Goal: Task Accomplishment & Management: Manage account settings

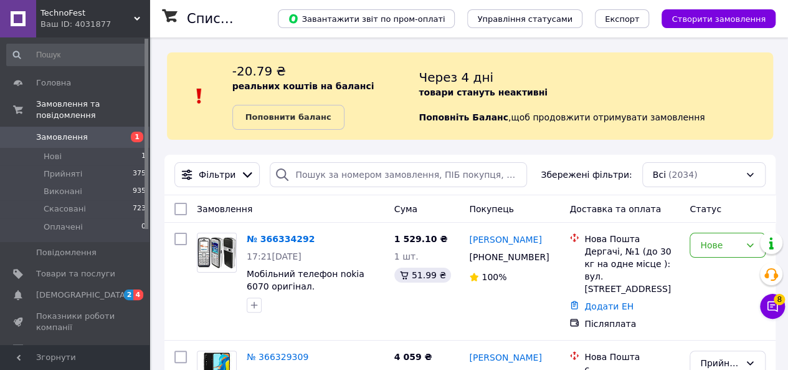
click at [724, 246] on div "Нове" at bounding box center [720, 245] width 40 height 14
click at [714, 275] on li "Прийнято" at bounding box center [727, 271] width 75 height 22
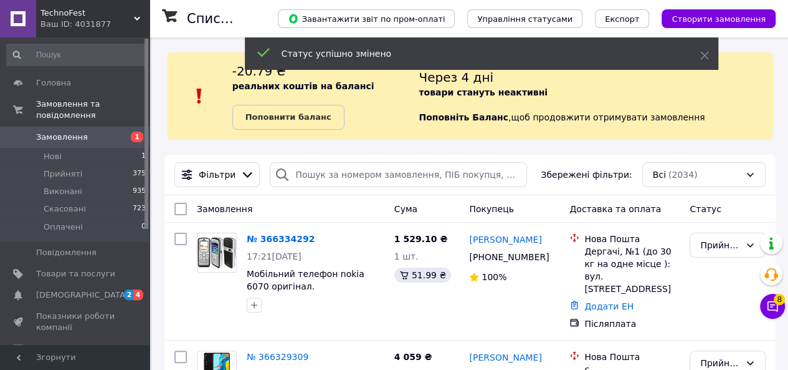
click at [274, 237] on link "№ 366334292" at bounding box center [281, 239] width 68 height 10
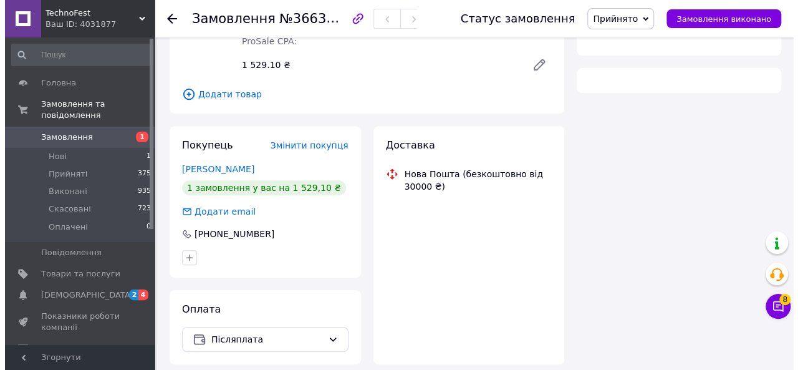
scroll to position [187, 0]
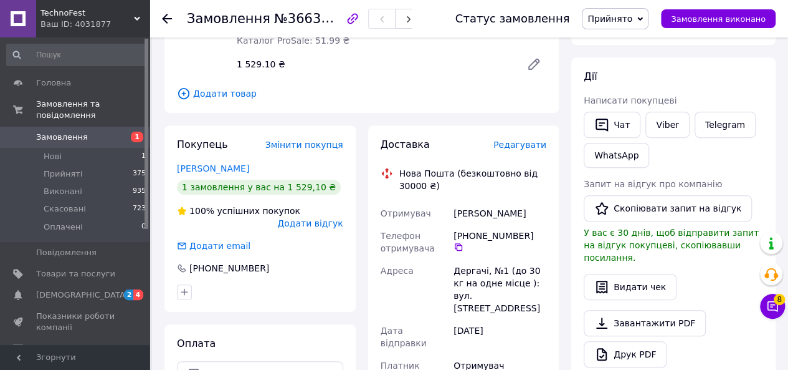
click at [0, 0] on button "button" at bounding box center [0, 0] width 0 height 0
type input "+380936597911"
click at [323, 218] on span "Додати відгук" at bounding box center [309, 223] width 65 height 10
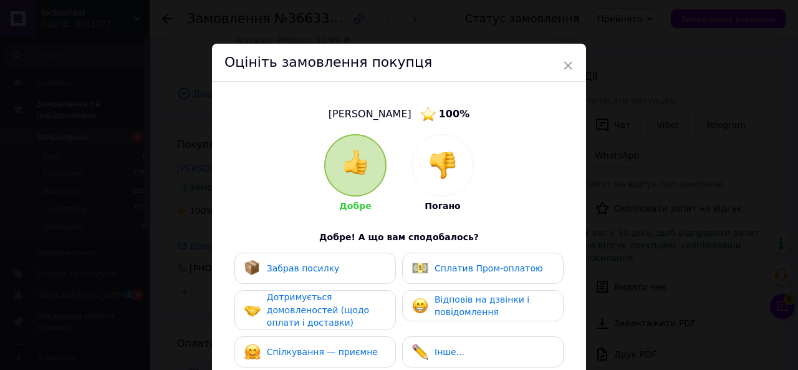
click at [449, 148] on div at bounding box center [442, 165] width 61 height 61
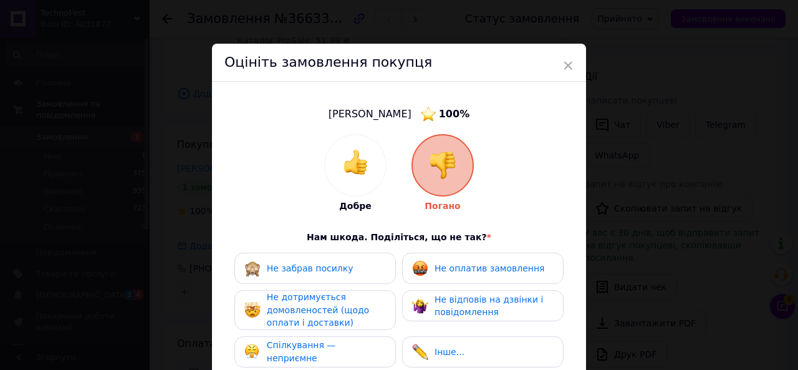
click at [484, 254] on div "Не оплатив замовлення" at bounding box center [482, 267] width 161 height 31
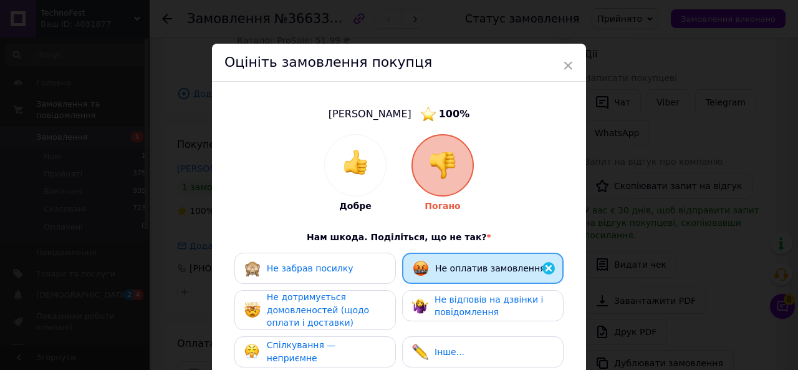
click at [474, 277] on div "Не оплатив замовлення" at bounding box center [482, 267] width 161 height 31
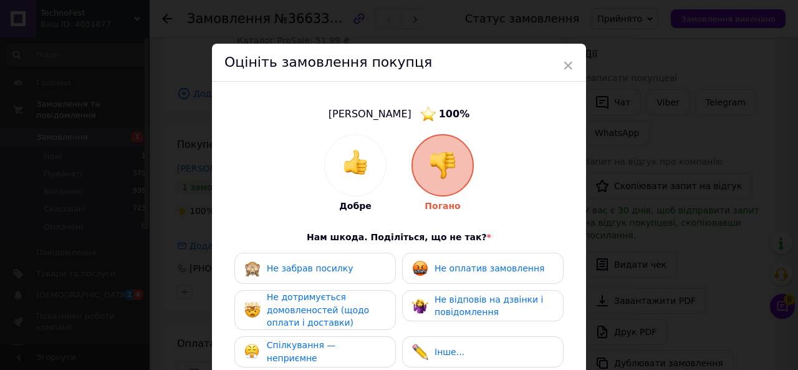
click at [464, 297] on span "Не відповів на дзвінки і повідомлення" at bounding box center [488, 305] width 108 height 23
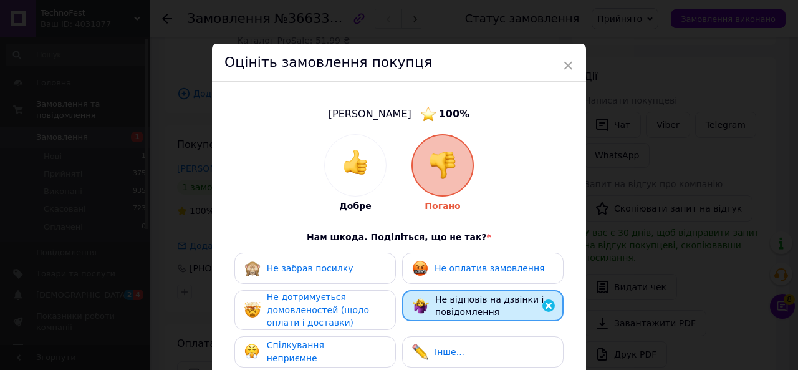
click at [466, 267] on span "Не оплатив замовлення" at bounding box center [489, 268] width 110 height 10
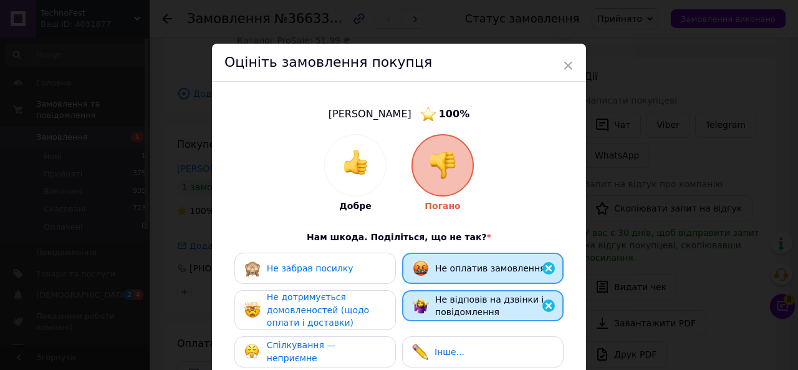
click at [361, 315] on div "Не дотримується домовленостей (щодо оплати і доставки)" at bounding box center [326, 309] width 118 height 39
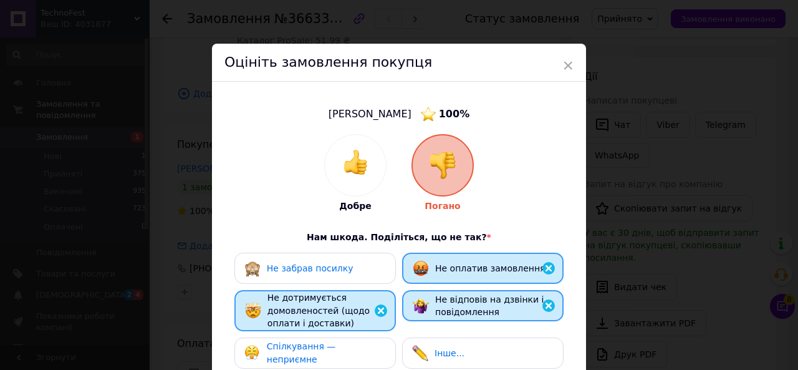
click at [336, 353] on span "Спілкування — неприємне" at bounding box center [301, 352] width 69 height 23
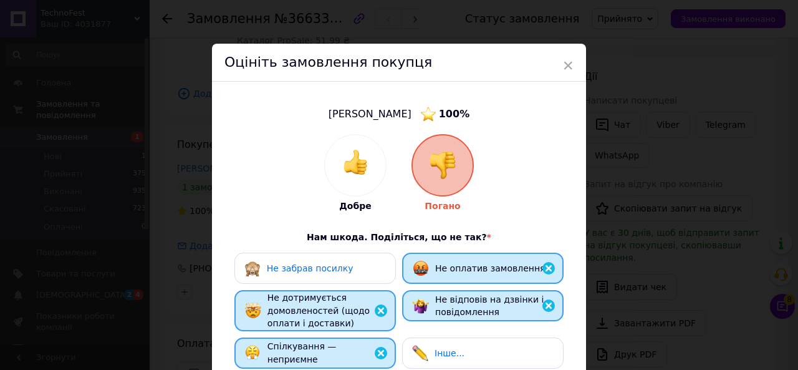
click at [426, 354] on img at bounding box center [420, 353] width 16 height 16
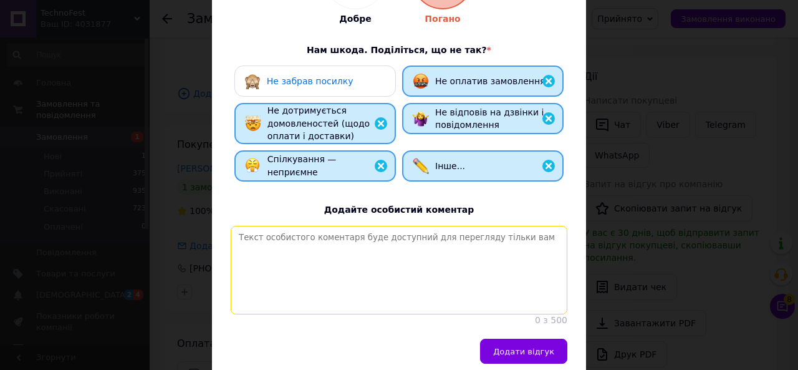
click at [444, 283] on textarea at bounding box center [399, 270] width 336 height 88
type textarea "аааааааммммммммммммммммммммммммм"
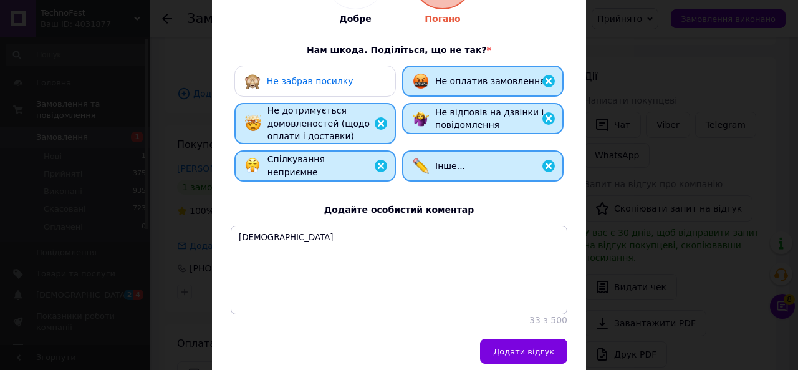
click at [526, 356] on span "Додати відгук" at bounding box center [523, 350] width 61 height 9
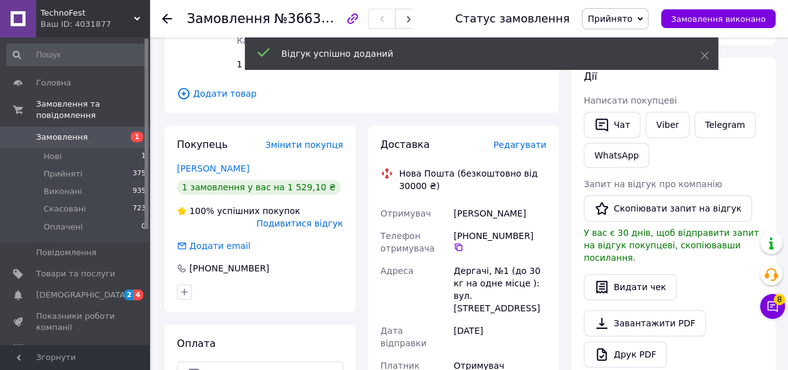
click at [87, 131] on link "Замовлення 1" at bounding box center [76, 136] width 153 height 21
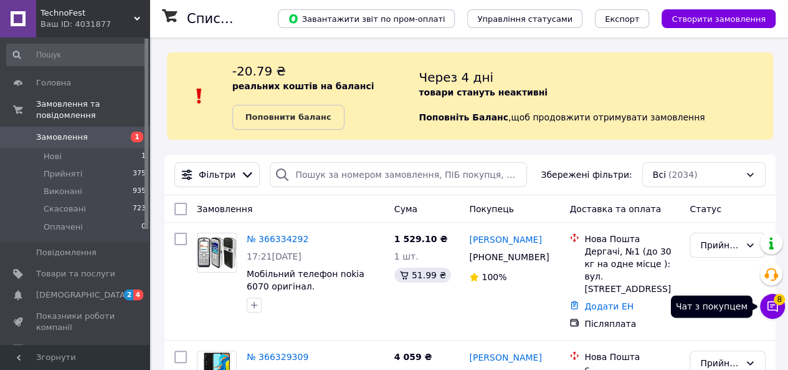
click at [771, 304] on icon at bounding box center [773, 306] width 11 height 11
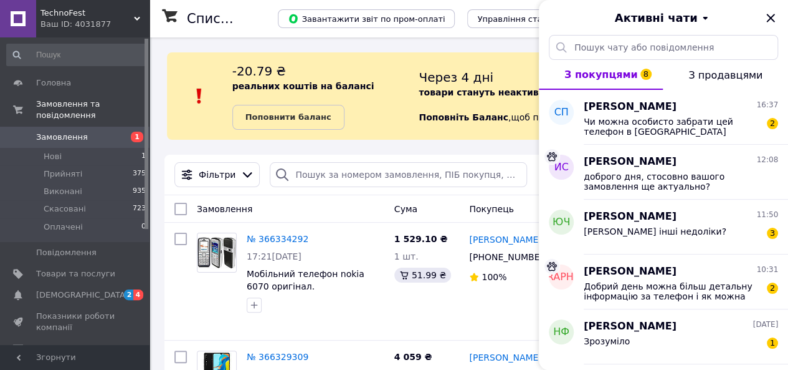
click at [756, 138] on div "Саша Панченко 16:37 Чи можна особисто забрати цей телефон в Києві потрібен на п…" at bounding box center [686, 117] width 204 height 55
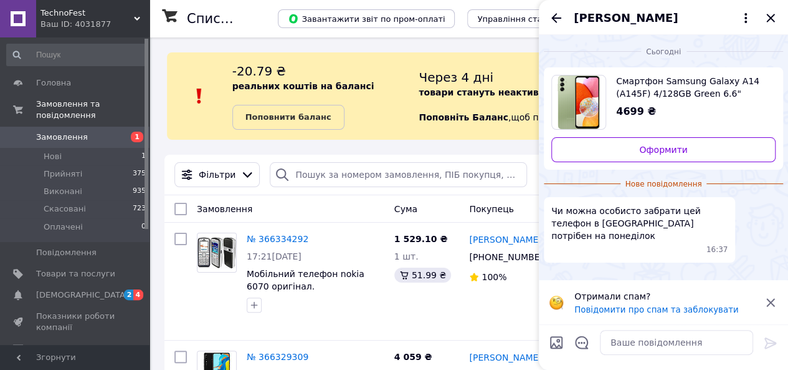
click at [555, 19] on icon "Назад" at bounding box center [556, 18] width 15 height 15
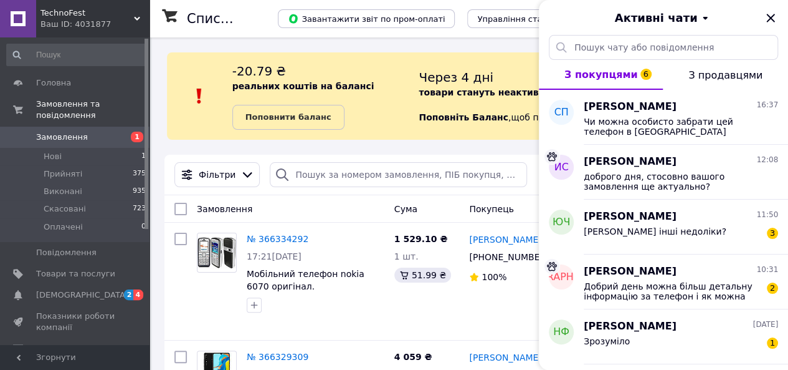
click at [693, 337] on div "Зрозуміло 1" at bounding box center [681, 343] width 194 height 20
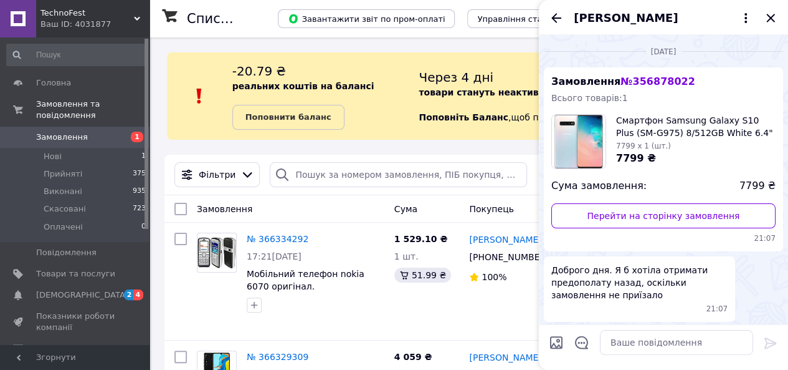
scroll to position [537, 0]
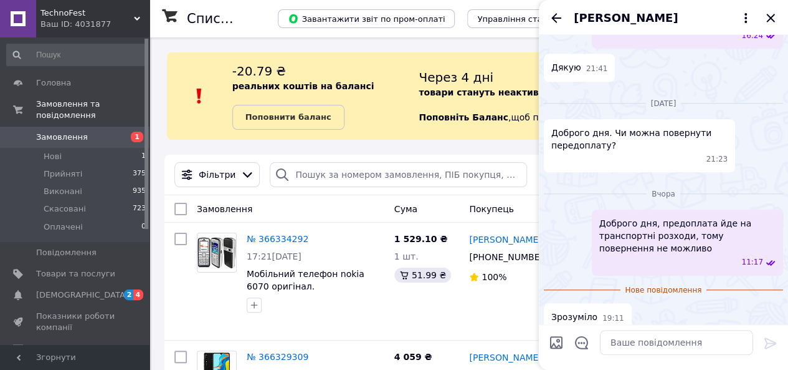
click at [552, 21] on icon "Назад" at bounding box center [556, 18] width 15 height 15
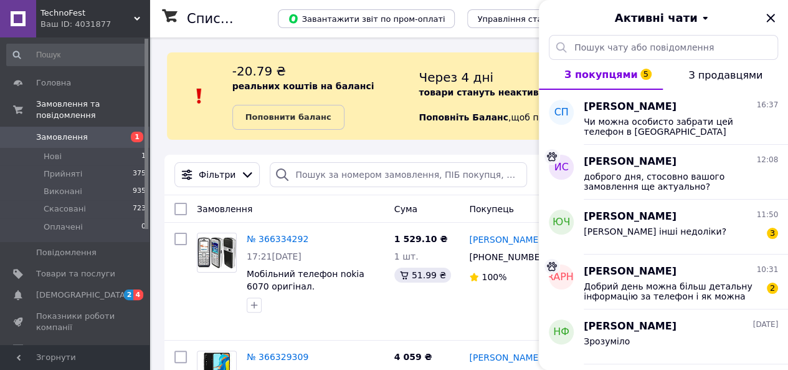
click at [660, 281] on span "Добрий день можна більш детальну інформацію за телефон і як можна замовити" at bounding box center [672, 291] width 177 height 20
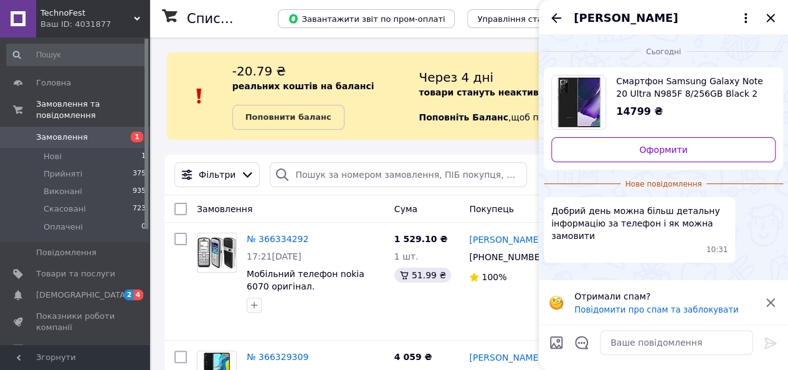
click at [646, 76] on span "Смартфон Samsung Galaxy Note 20 Ultra N985F 8/256GB Black 2 SIM 5G 6.9" WQHD+ 1…" at bounding box center [691, 87] width 150 height 25
click at [629, 345] on textarea at bounding box center [676, 342] width 153 height 25
paste textarea "Вітринний зразок. Використовувався на вітрині магазину для ознайомлення клієнті…"
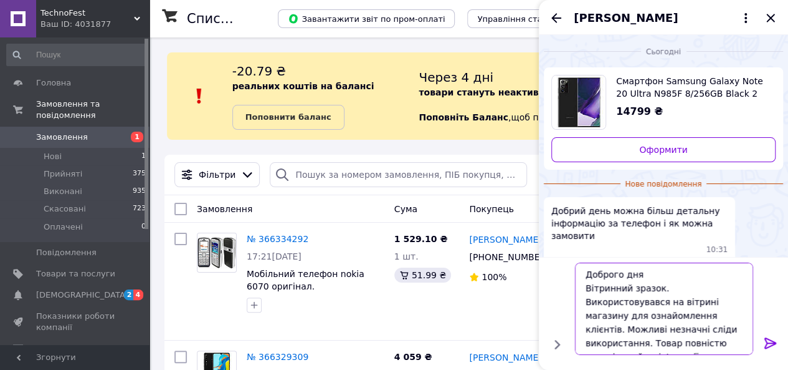
scroll to position [9, 0]
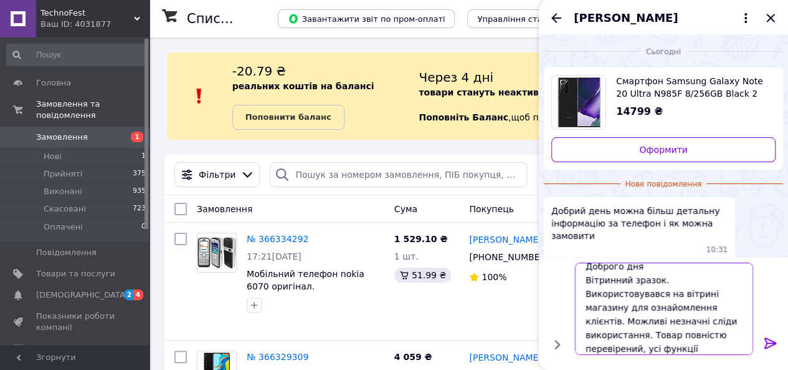
type textarea "Доброго дня Вітринний зразок. Використовувався на вітрині магазину для ознайомл…"
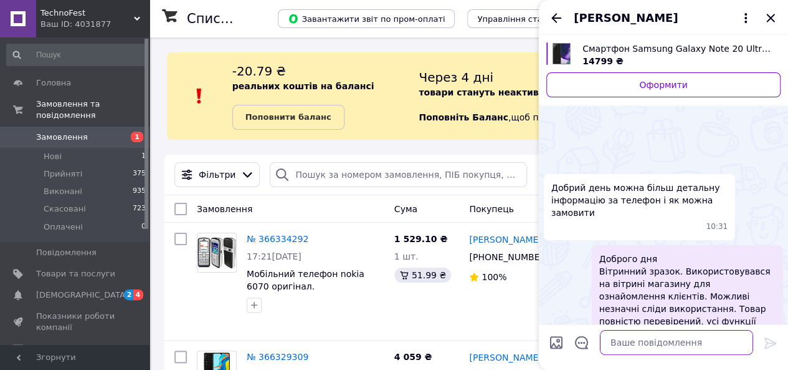
scroll to position [41, 0]
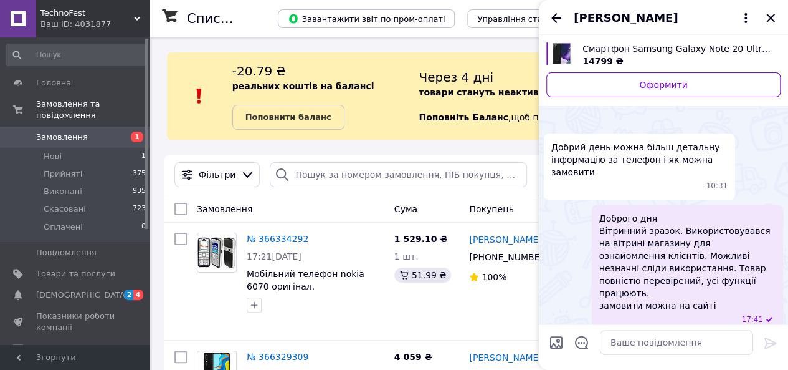
click at [552, 17] on icon "Назад" at bounding box center [556, 18] width 15 height 15
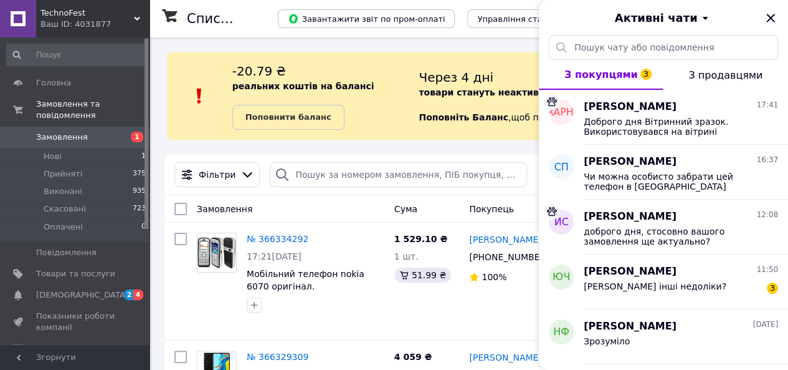
click at [698, 280] on div "Якісь інші недоліки? 3" at bounding box center [681, 289] width 194 height 20
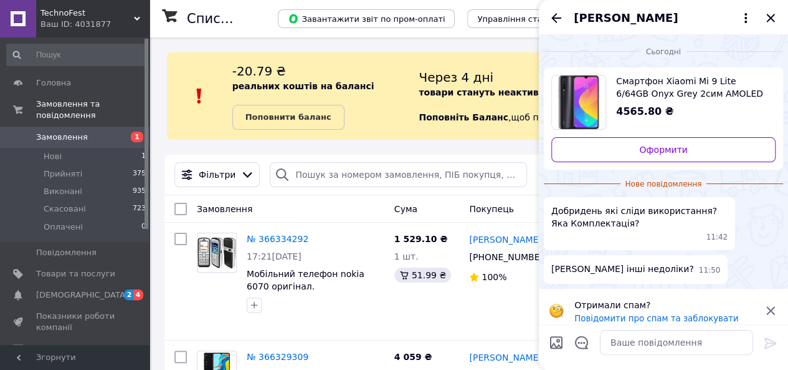
scroll to position [10, 0]
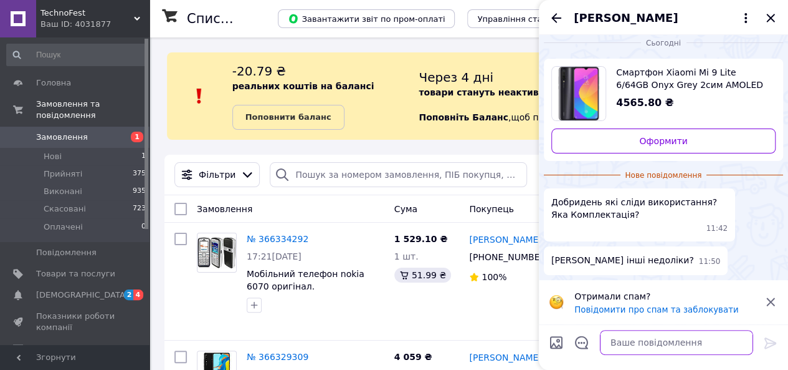
click at [625, 347] on textarea at bounding box center [676, 342] width 153 height 25
paste textarea "Вітринний зразок. Використовувався на вітрині магазину для ознайомлення клієнті…"
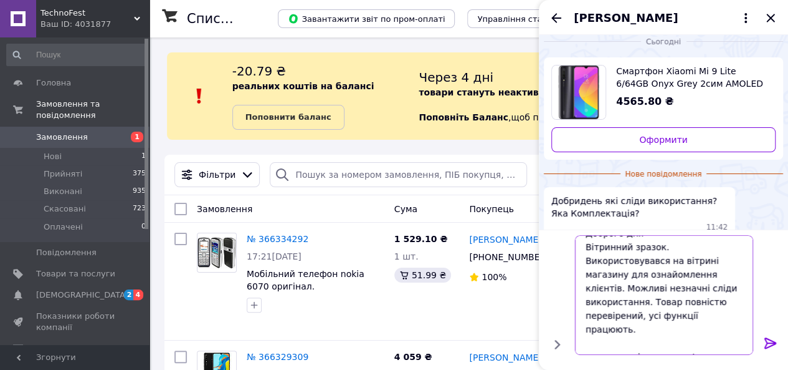
scroll to position [22, 0]
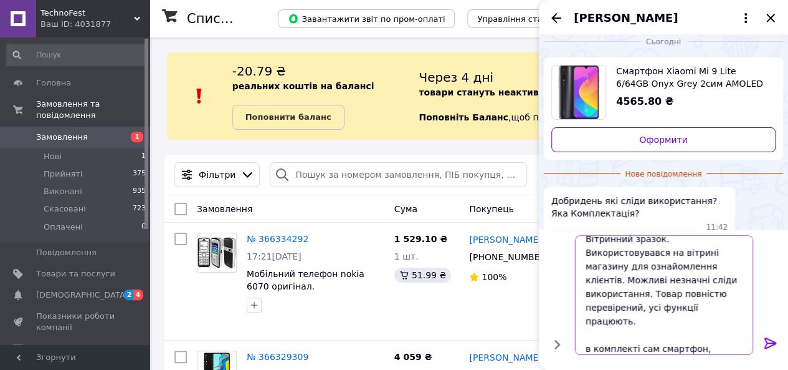
type textarea "Доброго дня Вітринний зразок. Використовувався на вітрині магазину для ознайомл…"
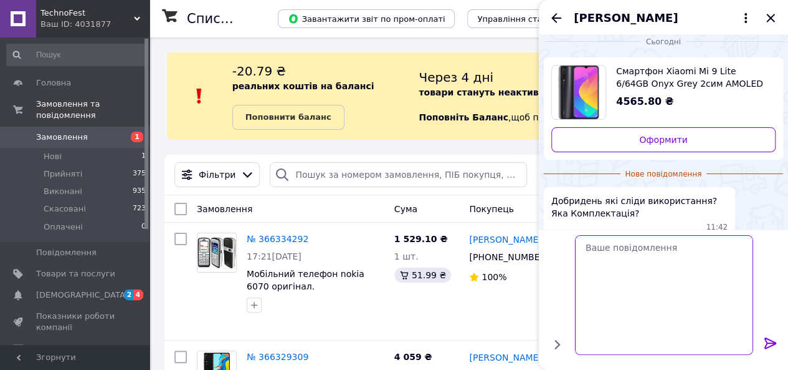
scroll to position [86, 0]
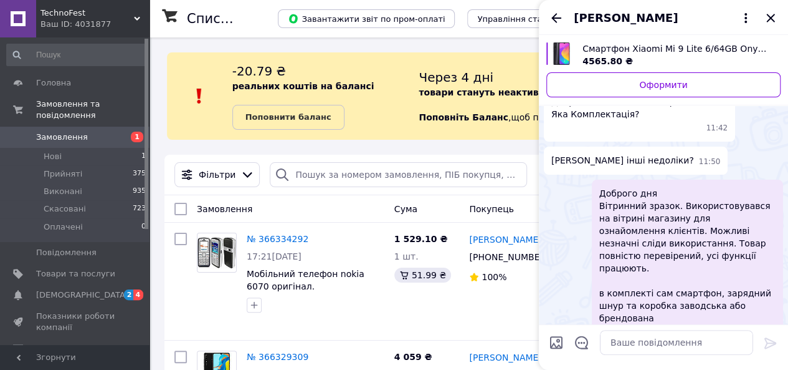
click at [551, 21] on icon "Назад" at bounding box center [556, 18] width 15 height 15
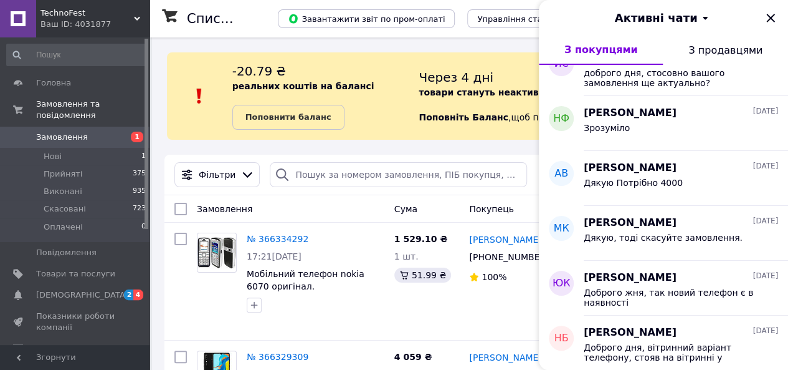
scroll to position [0, 0]
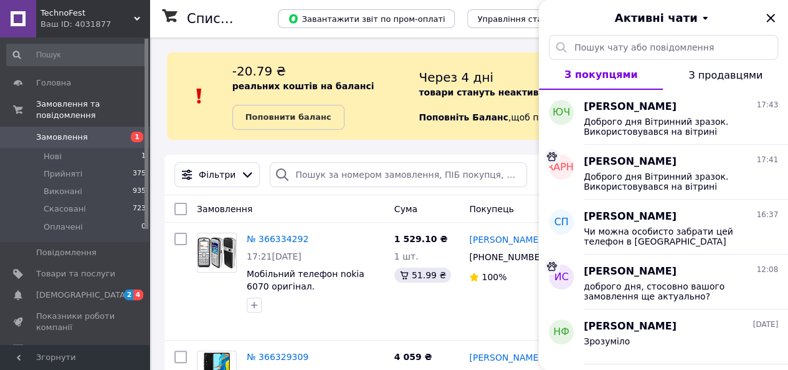
click at [770, 20] on icon "Закрити" at bounding box center [770, 18] width 15 height 15
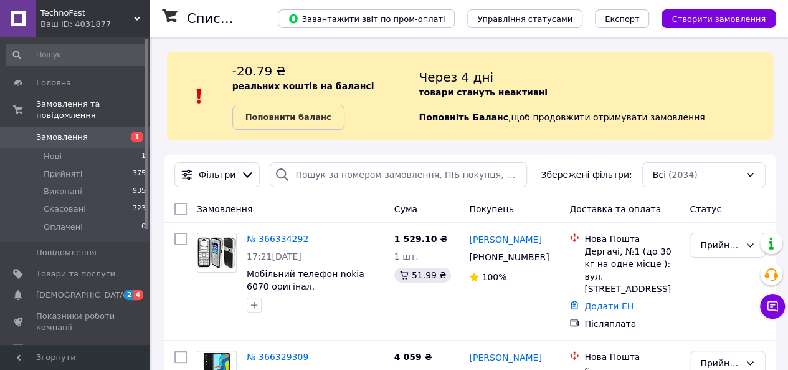
click at [290, 237] on link "№ 366334292" at bounding box center [278, 239] width 62 height 10
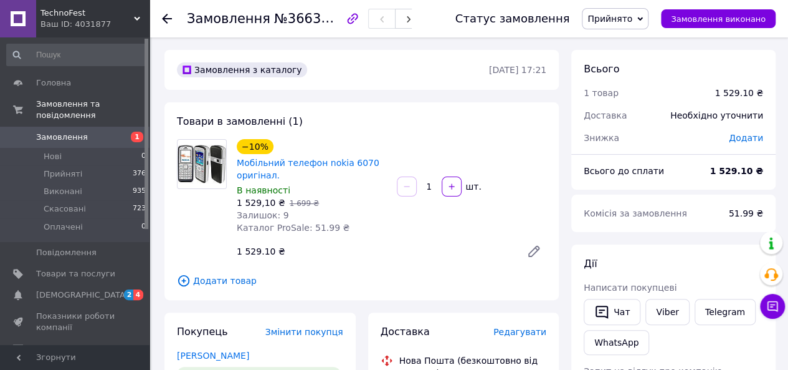
click at [171, 17] on icon at bounding box center [167, 19] width 10 height 10
